Goal: Task Accomplishment & Management: Complete application form

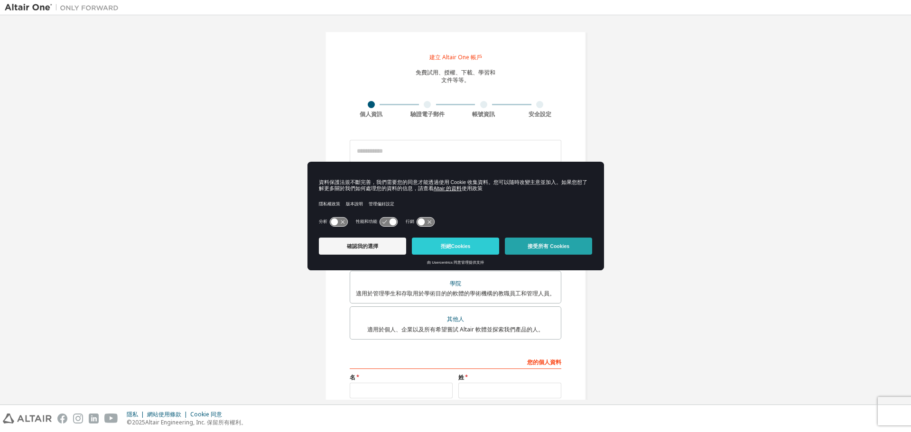
click at [535, 248] on font "接受所有 Cookies" at bounding box center [549, 247] width 42 height 6
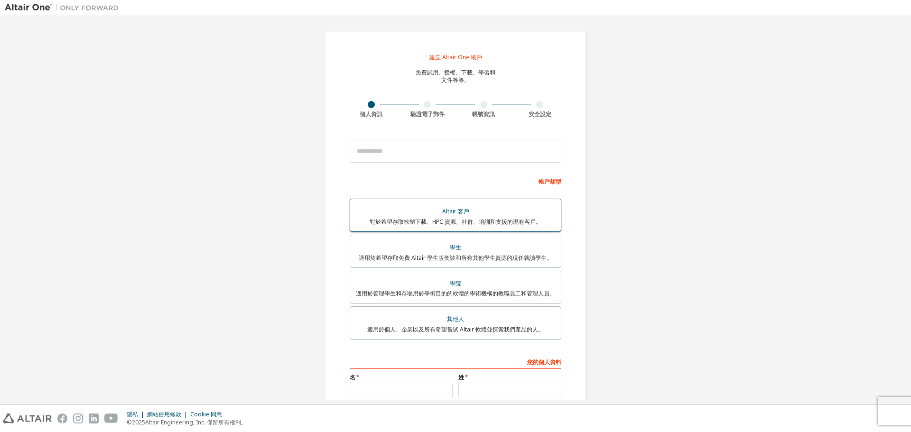
click at [467, 254] on font "適用於希望存取免費 Altair 學生版套裝和所有其他學生資源的現任就讀學生。" at bounding box center [456, 258] width 194 height 8
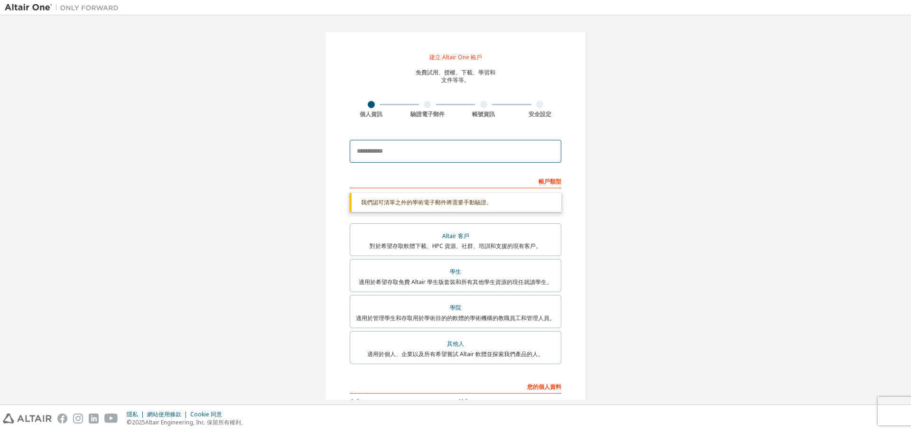
click at [404, 152] on input "email" at bounding box center [456, 151] width 212 height 23
type input "**********"
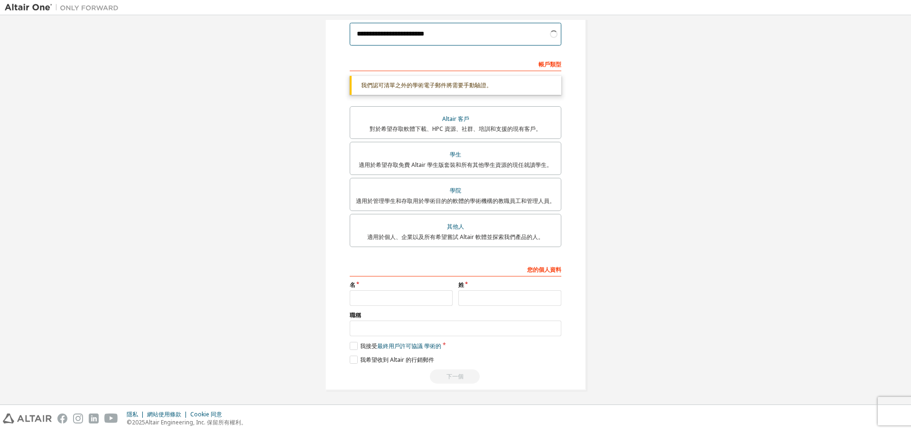
scroll to position [119, 0]
click at [412, 298] on input "text" at bounding box center [401, 297] width 103 height 16
type input "*"
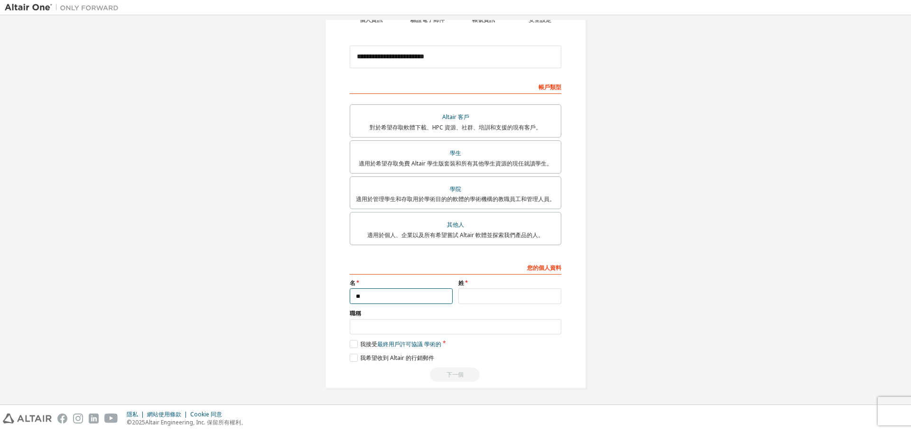
type input "*"
type input "***"
click at [489, 289] on input "text" at bounding box center [510, 297] width 103 height 16
type input "*"
click at [372, 328] on input "text" at bounding box center [456, 327] width 212 height 16
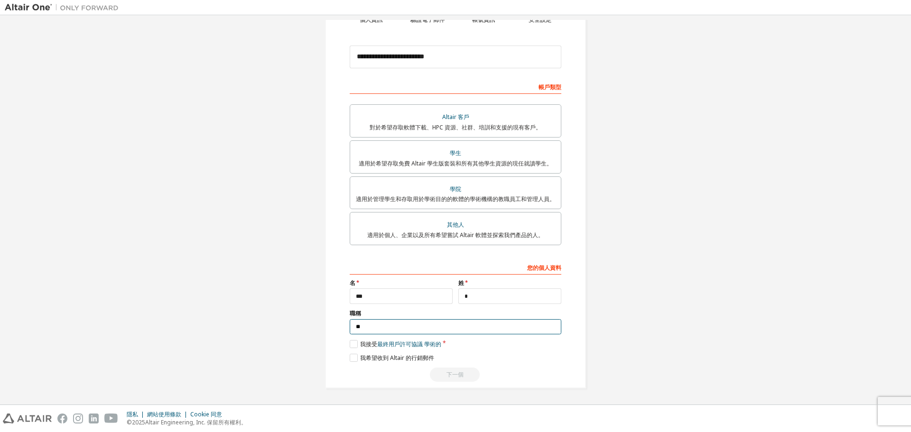
type input "**"
drag, startPoint x: 354, startPoint y: 339, endPoint x: 355, endPoint y: 362, distance: 22.3
click at [353, 340] on div "您的個人資料 名 *** 姓 * 職稱 ** 請提供州/省，以幫助我們更有效地向您提供銷售和支援資源。 我接受 最終用戶許可協議 學術的 我希望收到 Alta…" at bounding box center [456, 321] width 212 height 123
click at [355, 346] on label "我接受 最終用戶許可協議 學術的" at bounding box center [396, 344] width 92 height 8
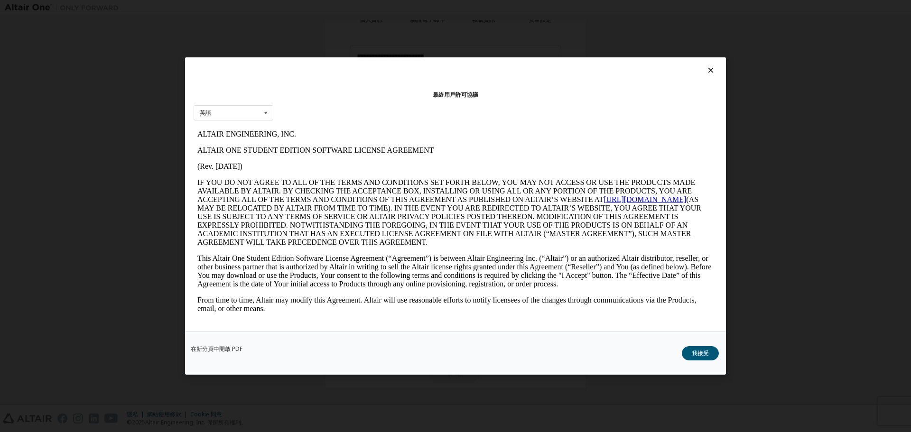
scroll to position [0, 0]
click at [703, 352] on font "我接受" at bounding box center [700, 353] width 17 height 8
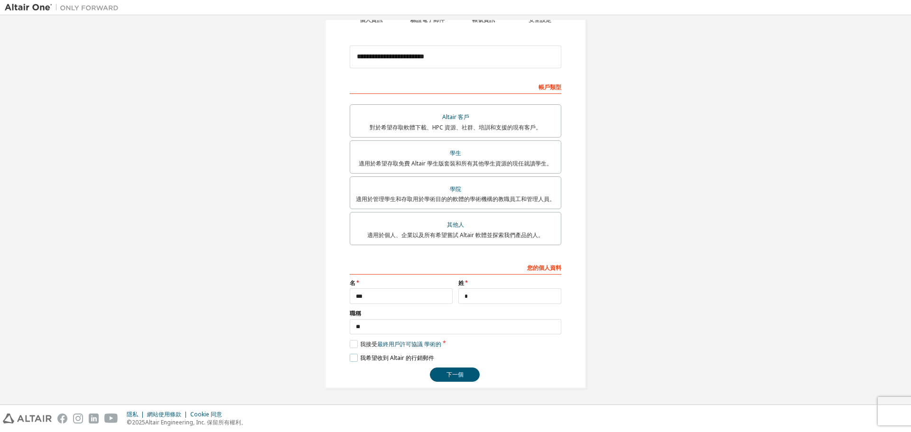
click at [351, 356] on label "我希望收到 Altair 的行銷郵件" at bounding box center [392, 358] width 84 height 8
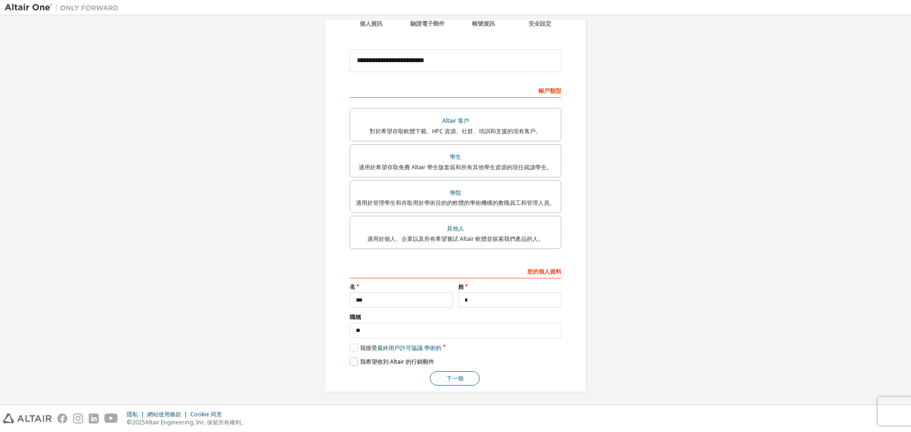
scroll to position [94, 0]
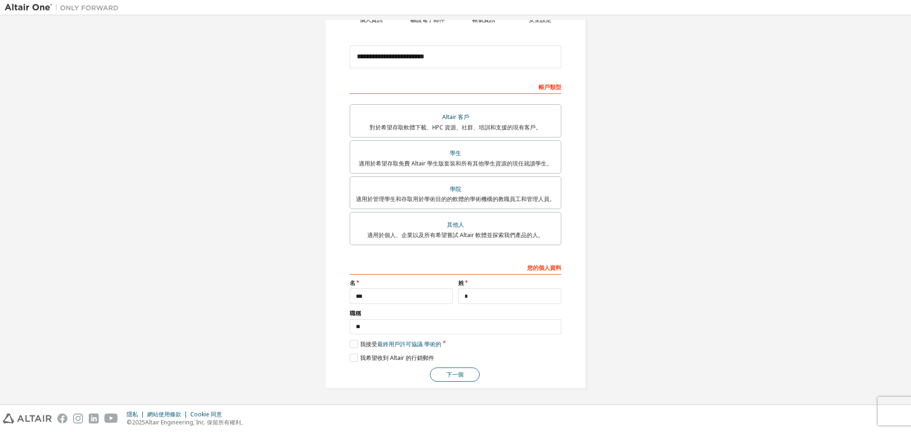
click at [455, 375] on font "下一個" at bounding box center [455, 375] width 17 height 8
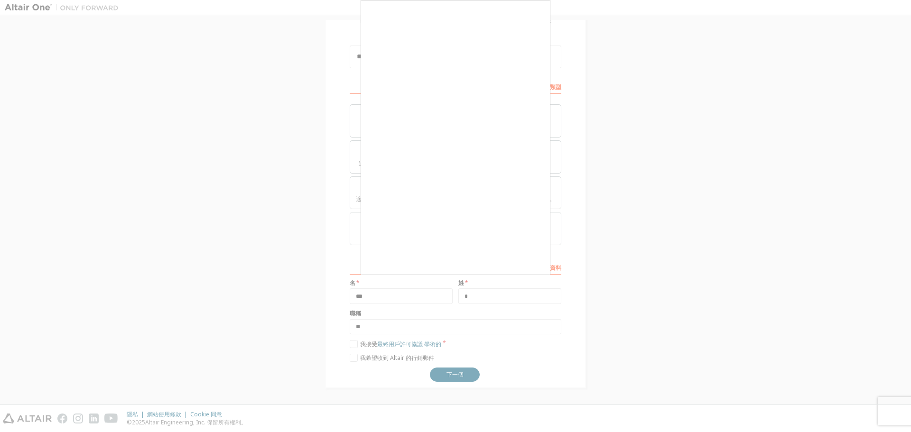
click at [325, 78] on div at bounding box center [455, 216] width 911 height 432
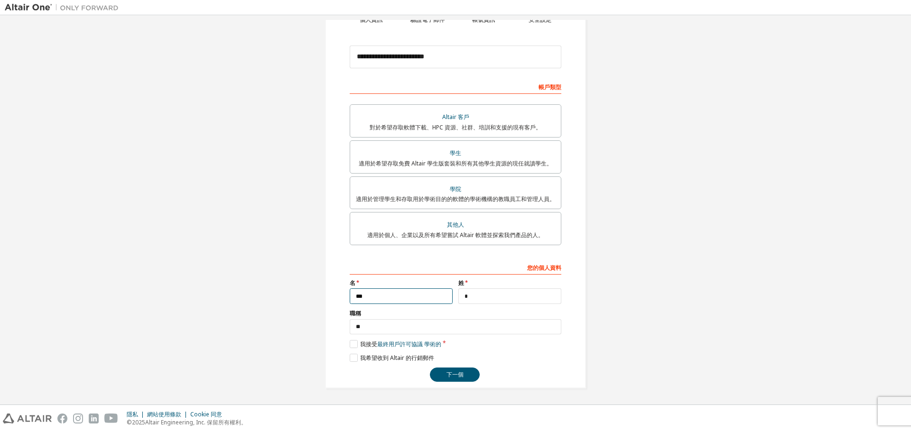
click at [380, 295] on input "***" at bounding box center [401, 297] width 103 height 16
type input "**"
click at [458, 370] on button "下一個" at bounding box center [455, 375] width 50 height 14
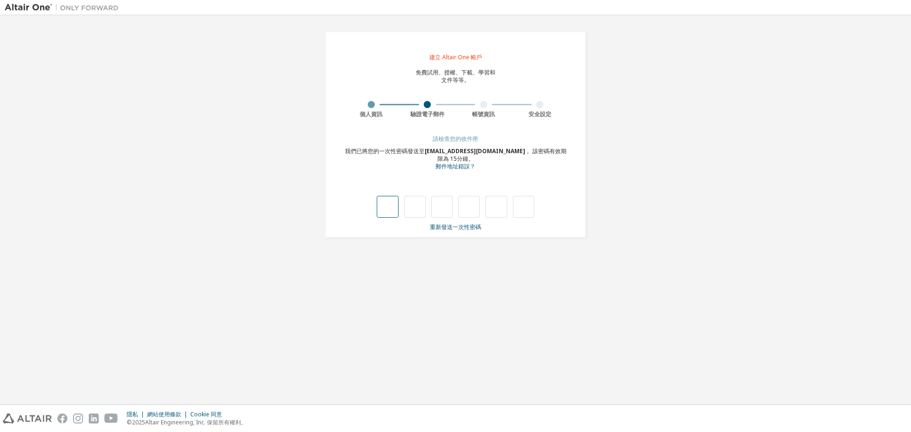
click at [383, 205] on input "text" at bounding box center [387, 207] width 21 height 22
click at [395, 207] on input "text" at bounding box center [387, 207] width 21 height 22
click at [409, 206] on input "text" at bounding box center [414, 207] width 21 height 22
type input "*"
click at [384, 206] on input "text" at bounding box center [387, 207] width 21 height 22
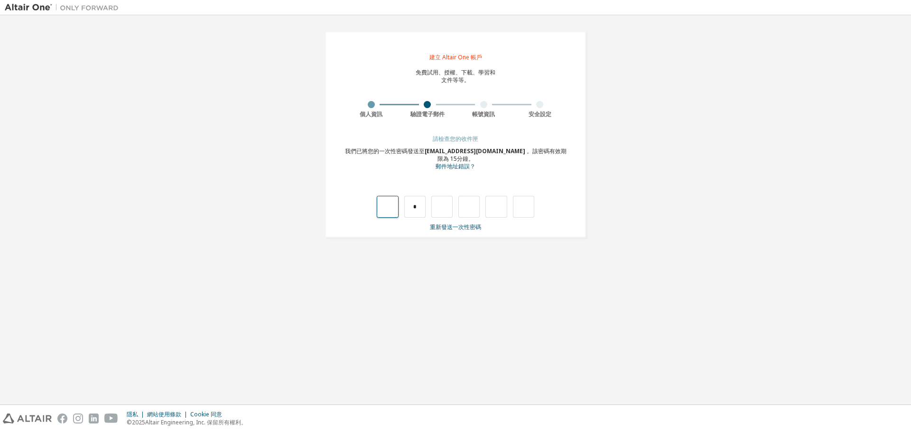
type input "*"
click at [439, 206] on input "text" at bounding box center [441, 207] width 21 height 22
type input "*"
drag, startPoint x: 452, startPoint y: 205, endPoint x: 447, endPoint y: 207, distance: 5.3
click at [451, 205] on input "*" at bounding box center [441, 207] width 21 height 22
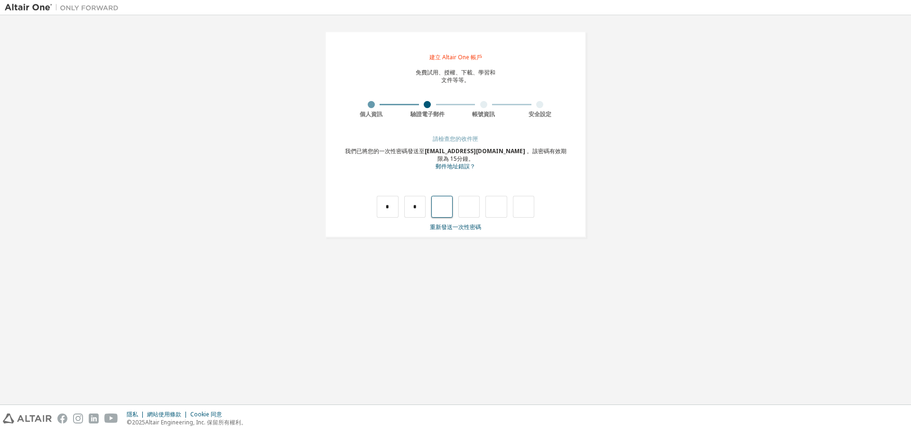
click at [438, 202] on input "text" at bounding box center [441, 207] width 21 height 22
type input "*"
click at [474, 209] on input "text" at bounding box center [469, 207] width 21 height 22
type input "*"
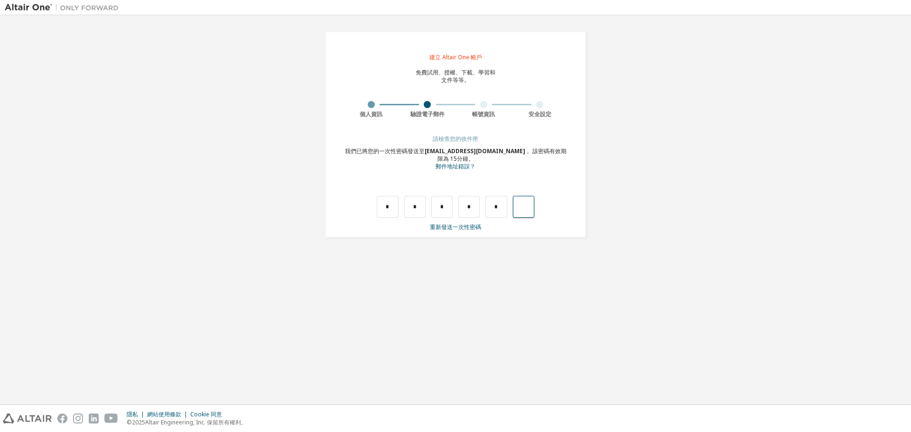
type input "*"
